Goal: Task Accomplishment & Management: Use online tool/utility

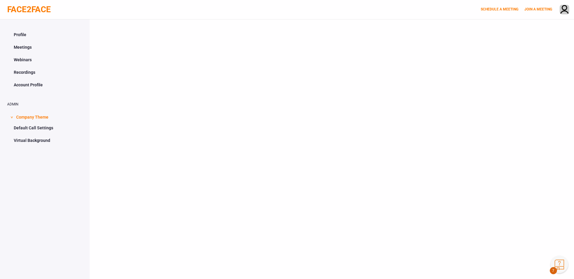
click at [394, 91] on div at bounding box center [332, 158] width 485 height 279
click at [398, 145] on div at bounding box center [332, 158] width 485 height 279
click at [533, 7] on link "JOIN A MEETING" at bounding box center [539, 9] width 28 height 4
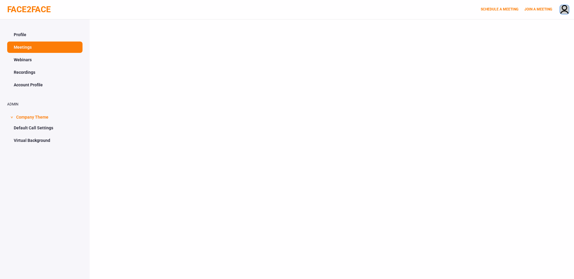
click at [566, 12] on img at bounding box center [564, 10] width 9 height 10
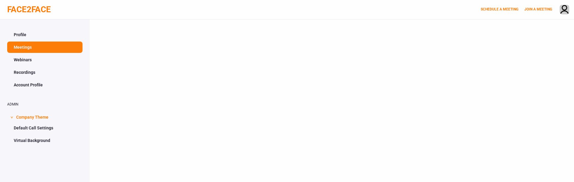
click at [183, 93] on div at bounding box center [332, 110] width 485 height 182
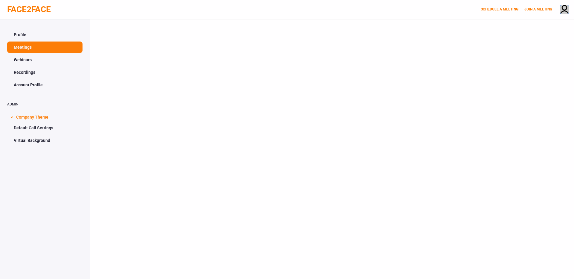
click at [561, 7] on img at bounding box center [564, 10] width 9 height 10
